Goal: Transaction & Acquisition: Book appointment/travel/reservation

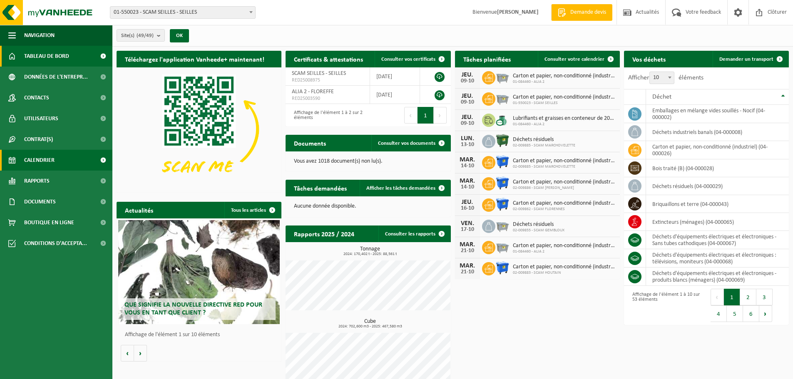
click at [51, 159] on span "Calendrier" at bounding box center [39, 160] width 30 height 21
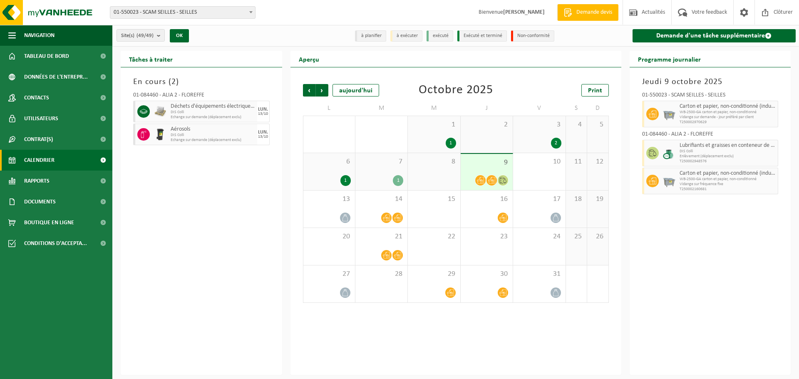
click at [375, 168] on div "7 1" at bounding box center [382, 171] width 52 height 37
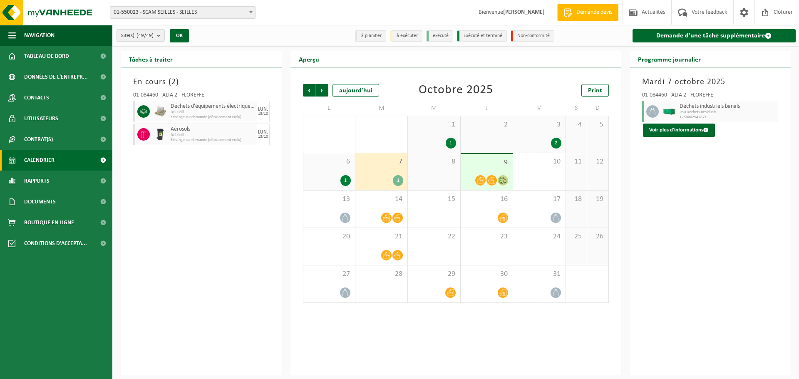
click at [314, 170] on div "6 1" at bounding box center [330, 171] width 52 height 37
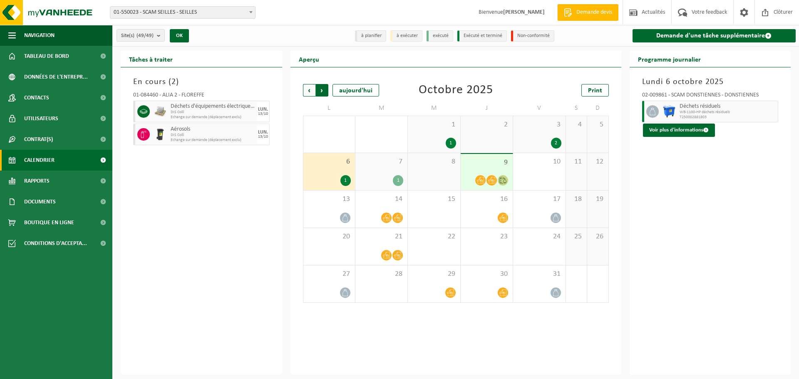
click at [309, 89] on span "Précédent" at bounding box center [309, 90] width 12 height 12
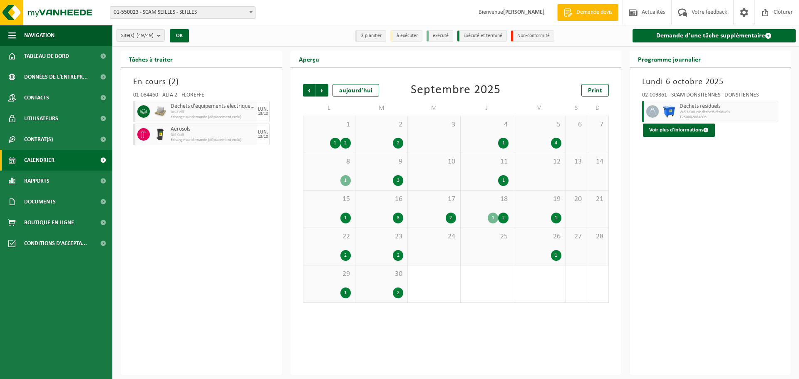
click at [363, 281] on div "30 2" at bounding box center [382, 284] width 52 height 37
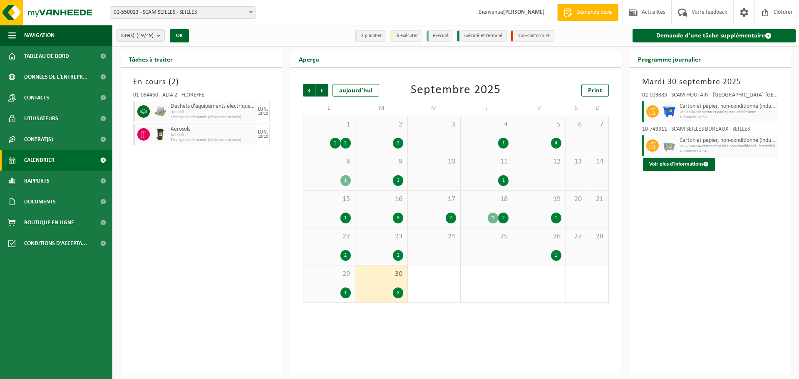
click at [332, 276] on span "29" at bounding box center [329, 274] width 43 height 9
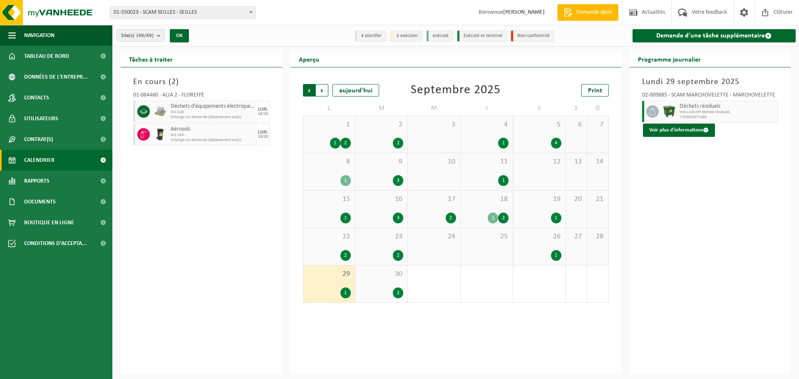
click at [320, 87] on span "Suivant" at bounding box center [322, 90] width 12 height 12
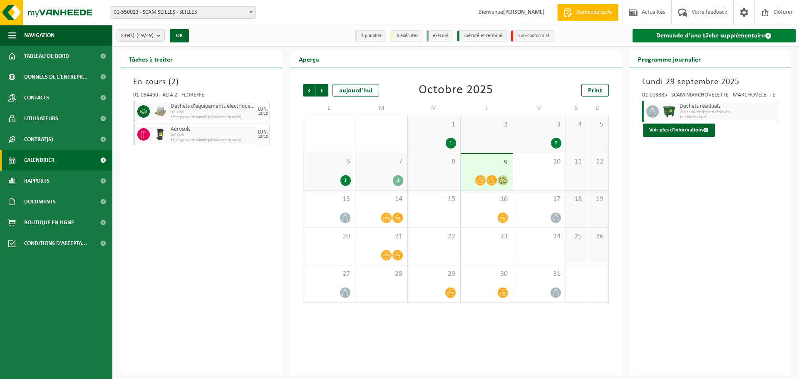
click at [691, 42] on link "Demande d'une tâche supplémentaire" at bounding box center [715, 35] width 164 height 13
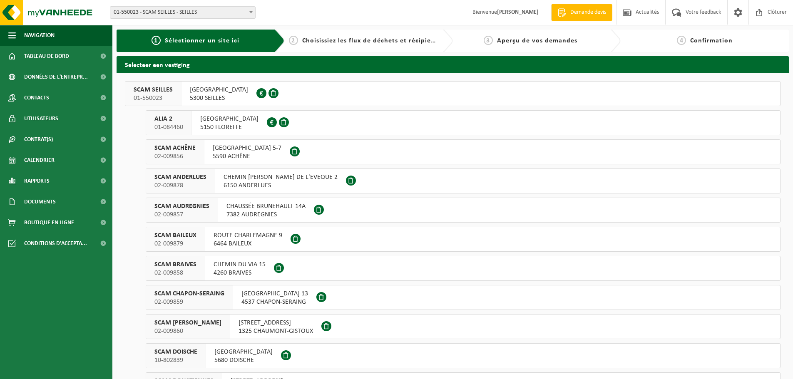
click at [378, 90] on button "SCAM SEILLES 01-550023 RUE BOURIE 16 5300 SEILLES 0401.370.063" at bounding box center [453, 93] width 656 height 25
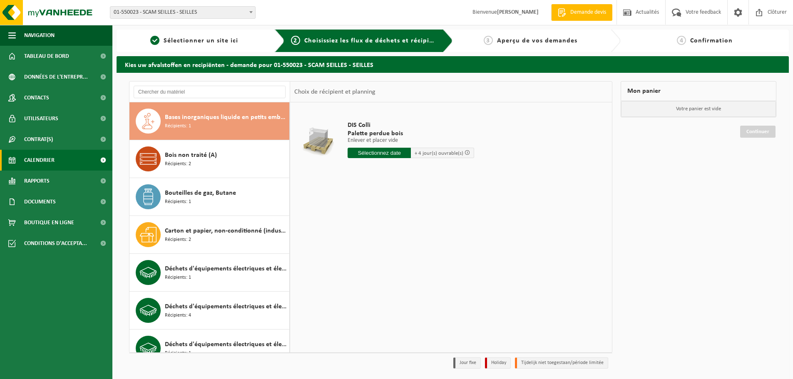
click at [61, 162] on link "Calendrier" at bounding box center [56, 160] width 112 height 21
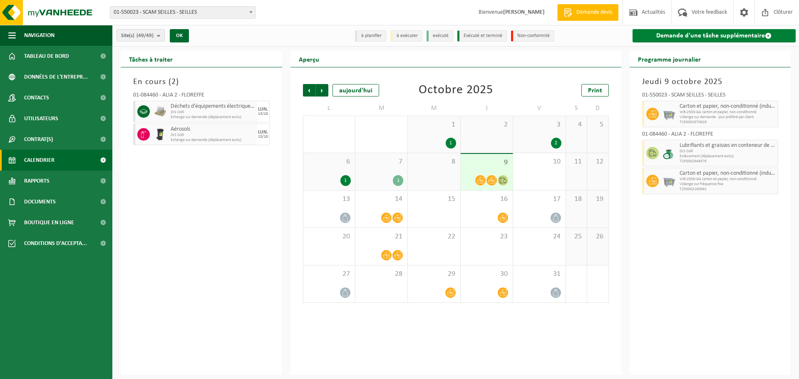
click at [694, 40] on link "Demande d'une tâche supplémentaire" at bounding box center [715, 35] width 164 height 13
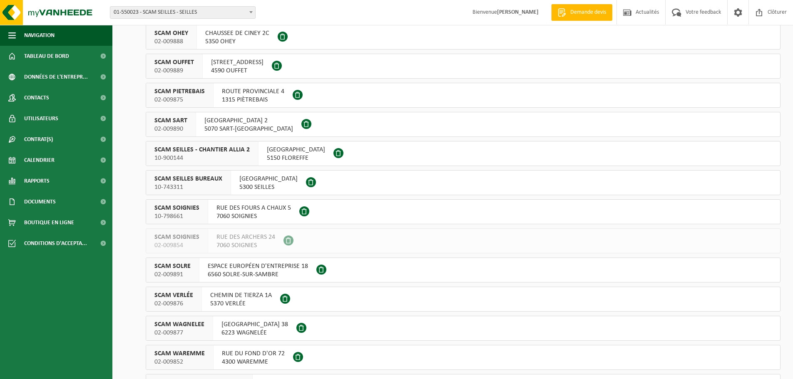
scroll to position [1076, 0]
click at [369, 182] on button "SCAM SEILLES BUREAUX 10-743311 RUE BOURIE 16 5300 SEILLES" at bounding box center [463, 183] width 635 height 25
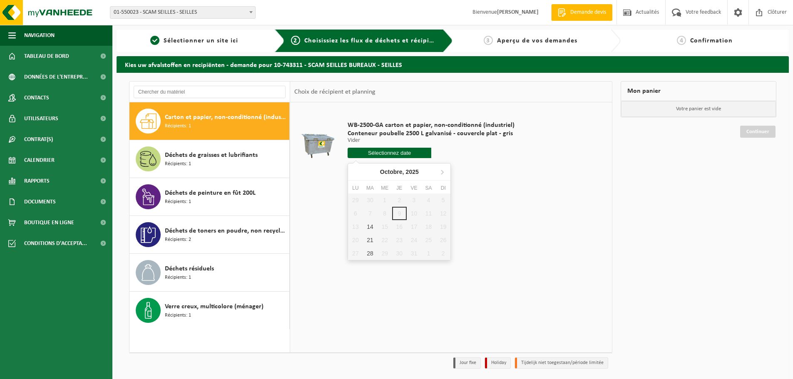
click at [381, 153] on input "text" at bounding box center [390, 153] width 84 height 10
click at [370, 227] on div "14" at bounding box center [370, 226] width 15 height 13
type input "à partir de 2025-10-14"
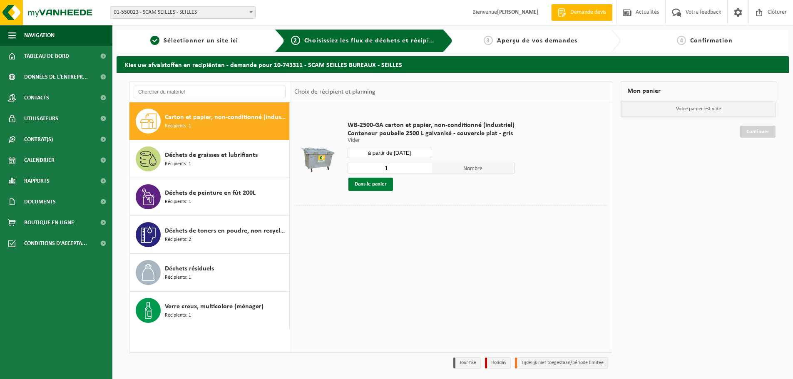
click at [377, 184] on button "Dans le panier" at bounding box center [371, 184] width 45 height 13
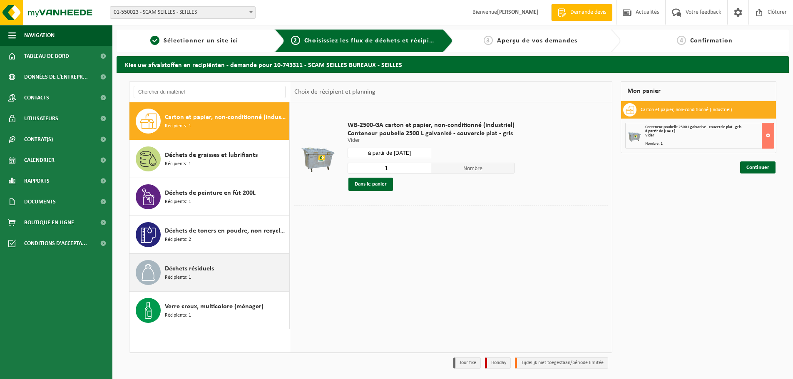
click at [222, 268] on div "Déchets résiduels Récipients: 1" at bounding box center [226, 272] width 122 height 25
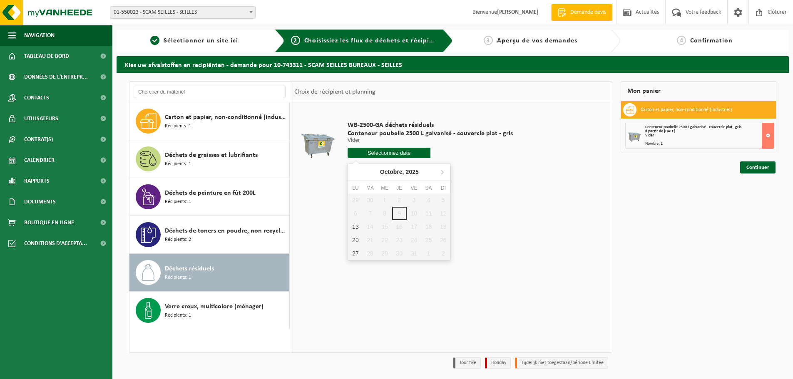
click at [386, 154] on input "text" at bounding box center [389, 153] width 83 height 10
click at [353, 227] on div "13" at bounding box center [355, 226] width 15 height 13
type input "à partir de 2025-10-13"
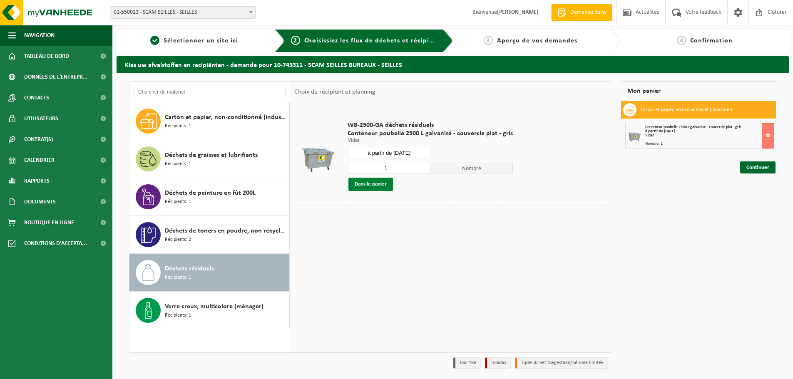
click at [378, 186] on button "Dans le panier" at bounding box center [371, 184] width 45 height 13
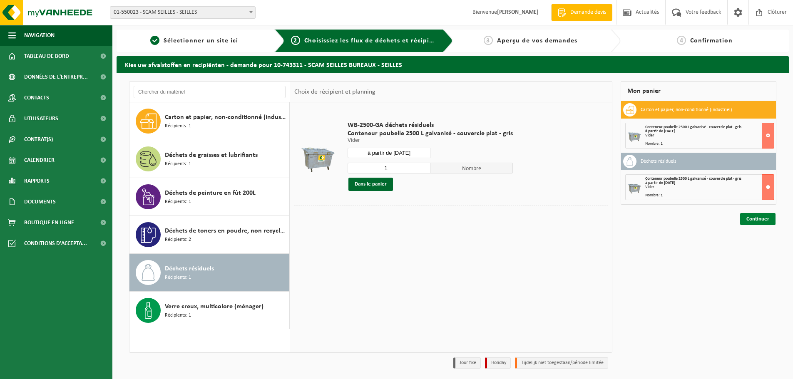
click at [766, 218] on link "Continuer" at bounding box center [757, 219] width 35 height 12
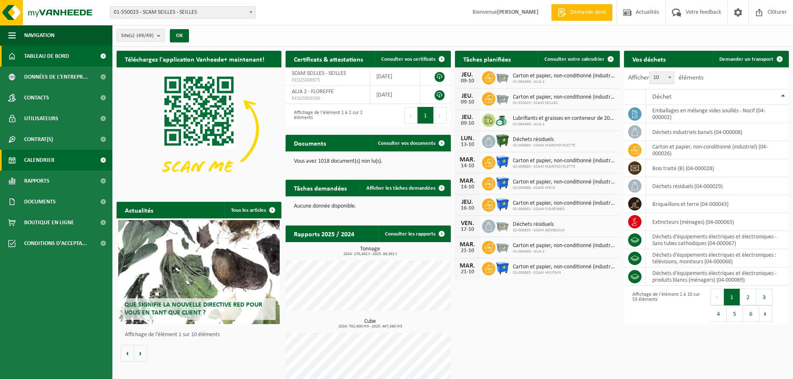
click at [40, 157] on span "Calendrier" at bounding box center [39, 160] width 30 height 21
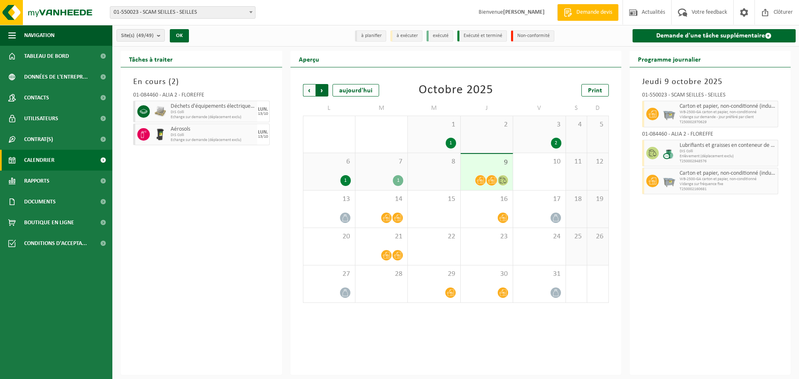
click at [314, 95] on span "Précédent" at bounding box center [309, 90] width 12 height 12
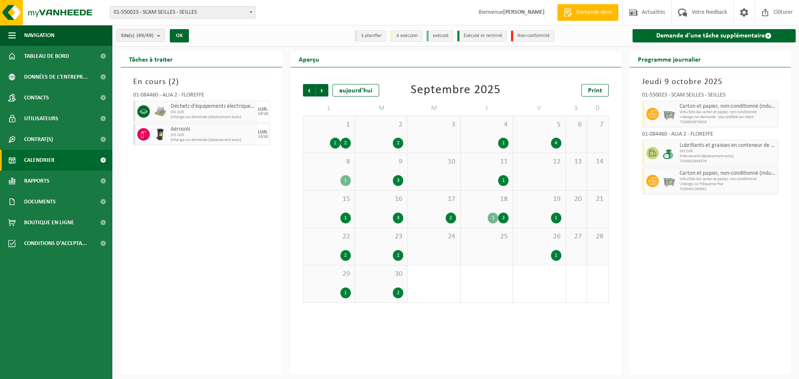
click at [329, 254] on div "2" at bounding box center [329, 255] width 43 height 11
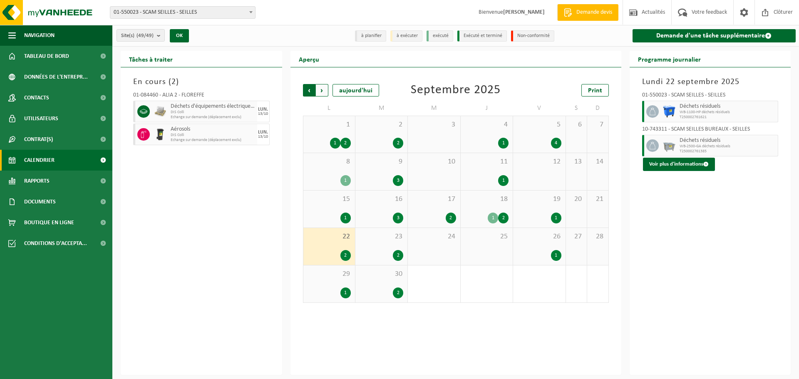
click at [319, 87] on span "Suivant" at bounding box center [322, 90] width 12 height 12
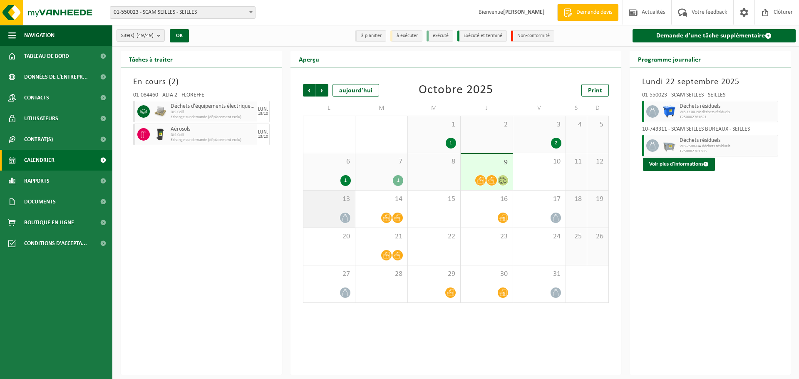
click at [328, 211] on div "13" at bounding box center [330, 209] width 52 height 37
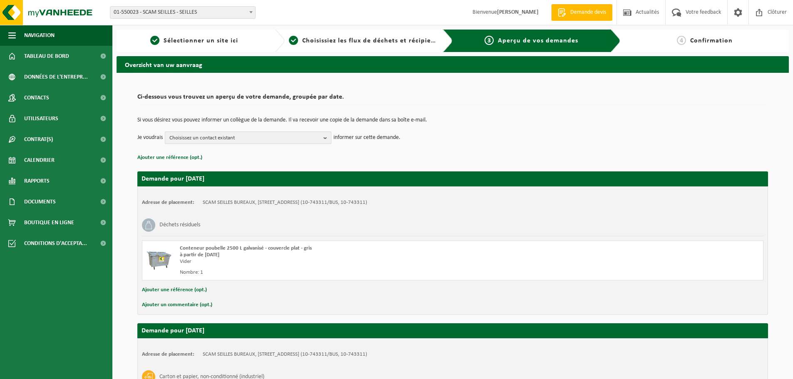
click at [243, 134] on span "Choisissez un contact existant" at bounding box center [244, 138] width 151 height 12
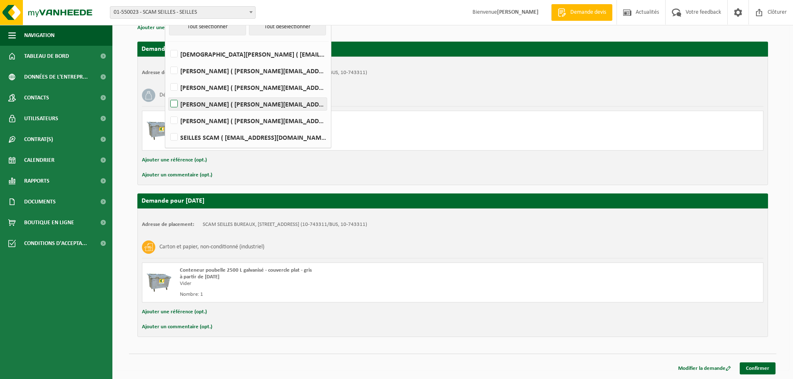
scroll to position [47, 0]
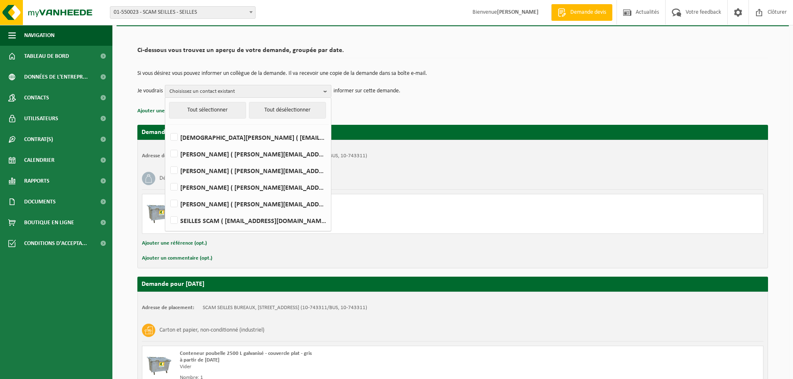
click at [525, 87] on td "Je voudrais Choisissez un contact existant Tout sélectionner Tout désélectionne…" at bounding box center [452, 91] width 631 height 12
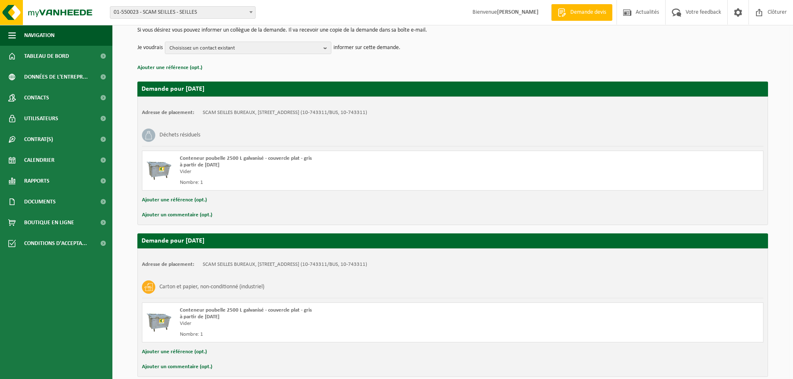
scroll to position [130, 0]
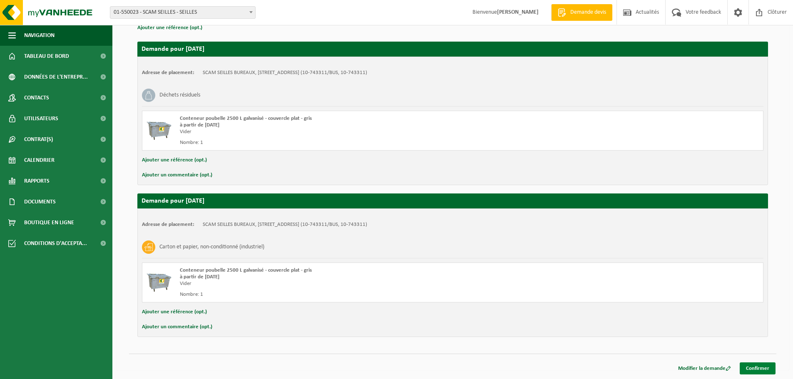
click at [768, 371] on link "Confirmer" at bounding box center [758, 369] width 36 height 12
